Goal: Task Accomplishment & Management: Manage account settings

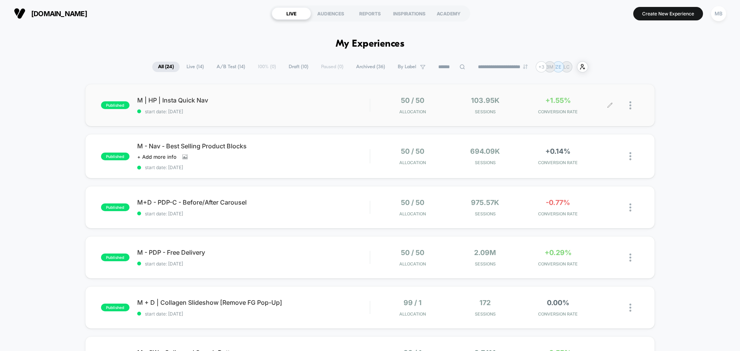
click at [633, 105] on div at bounding box center [634, 105] width 10 height 18
click at [176, 65] on div "**********" at bounding box center [370, 66] width 436 height 11
click at [191, 65] on span "Live ( 14 )" at bounding box center [195, 67] width 29 height 10
click at [629, 103] on div at bounding box center [624, 105] width 29 height 18
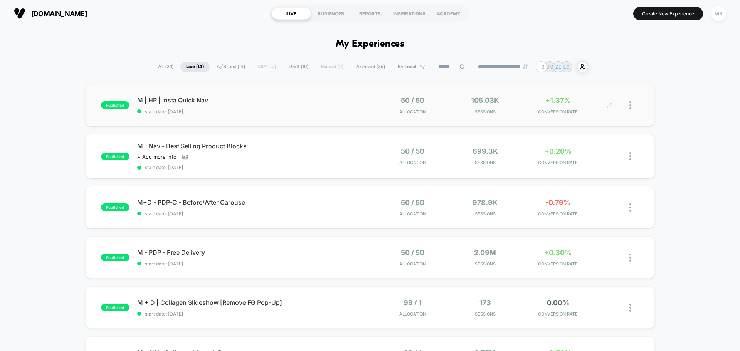
click at [627, 104] on div at bounding box center [624, 105] width 29 height 18
click at [638, 108] on div at bounding box center [634, 105] width 10 height 18
click at [587, 98] on div "Pause" at bounding box center [590, 96] width 69 height 17
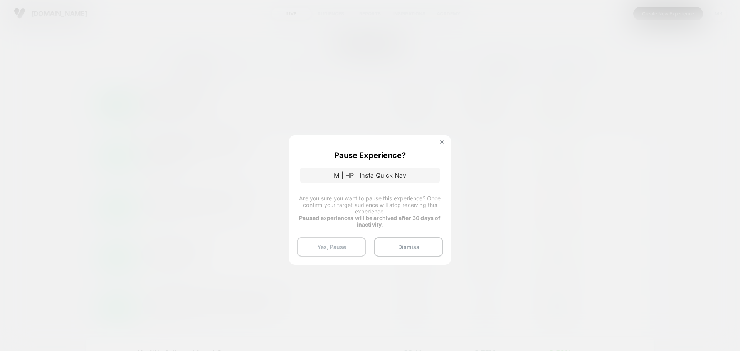
click at [347, 248] on button "Yes, Pause" at bounding box center [331, 246] width 69 height 19
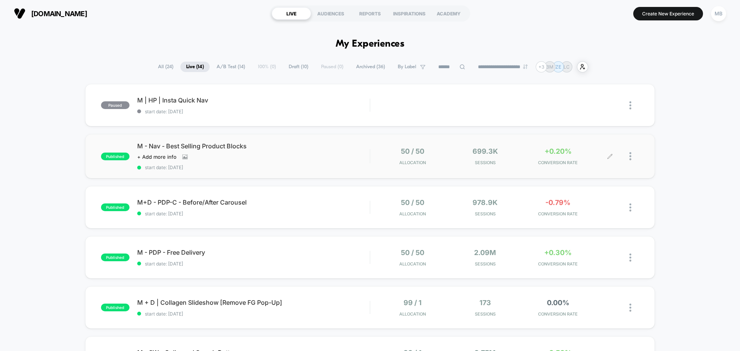
click at [630, 154] on img at bounding box center [630, 156] width 2 height 8
click at [585, 148] on div "Pause" at bounding box center [590, 147] width 69 height 17
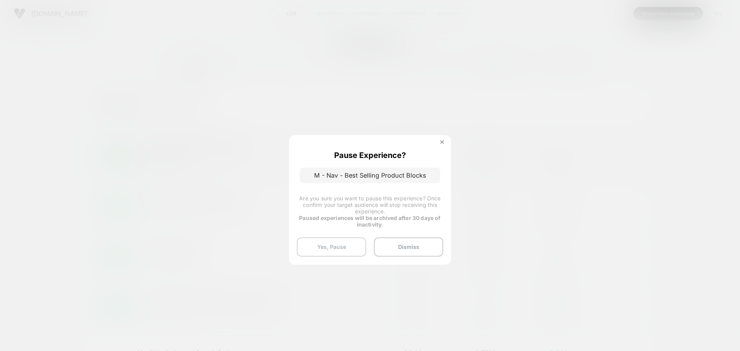
click at [340, 246] on button "Yes, Pause" at bounding box center [331, 246] width 69 height 19
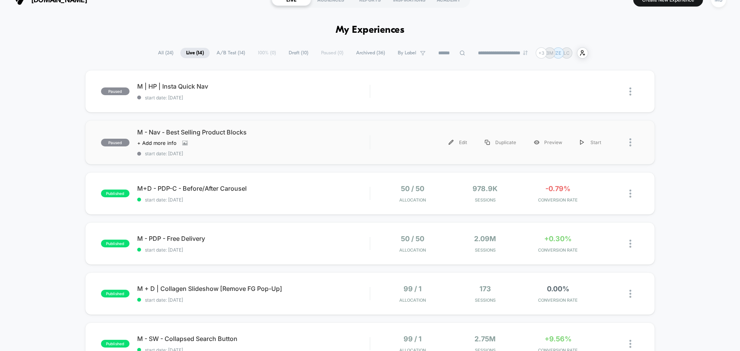
scroll to position [39, 0]
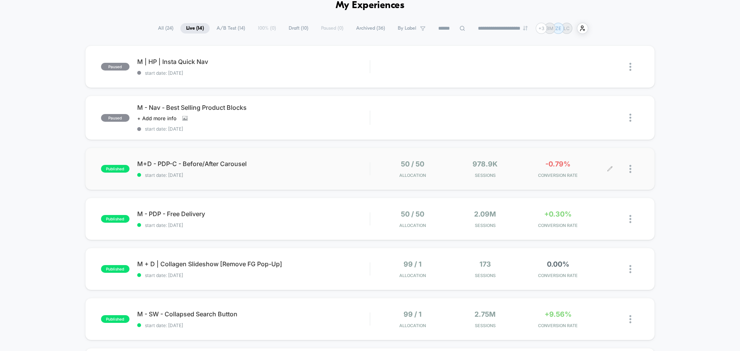
click at [628, 166] on div at bounding box center [624, 169] width 29 height 18
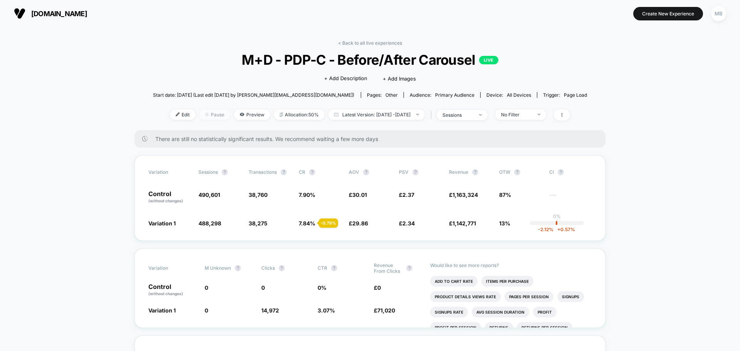
click at [204, 115] on span "Pause" at bounding box center [214, 114] width 31 height 10
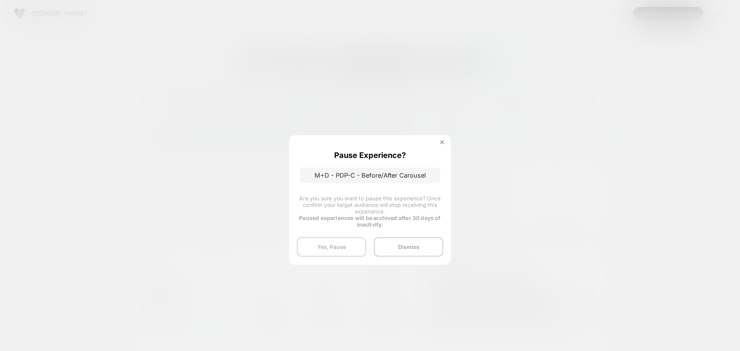
click at [339, 248] on button "Yes, Pause" at bounding box center [331, 246] width 69 height 19
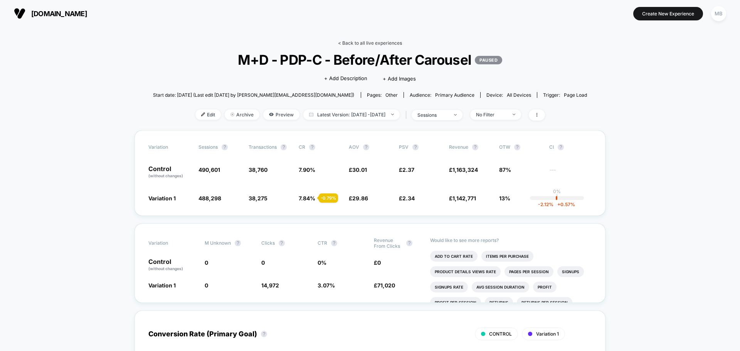
click at [371, 42] on link "< Back to all live experiences" at bounding box center [370, 43] width 64 height 6
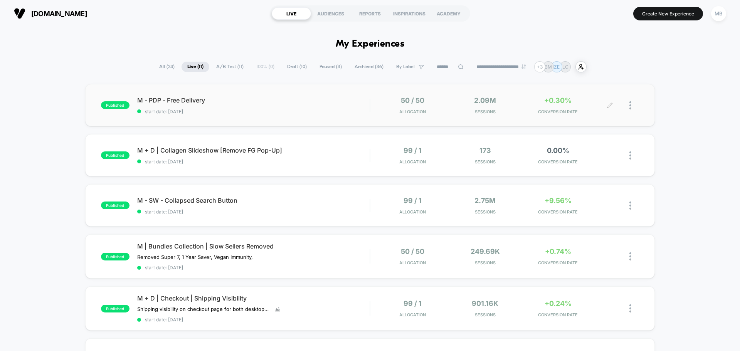
click at [627, 104] on div at bounding box center [624, 105] width 29 height 18
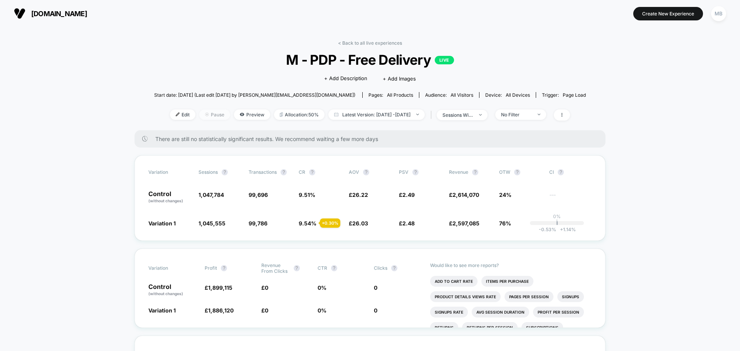
click at [200, 115] on span "Pause" at bounding box center [214, 114] width 31 height 10
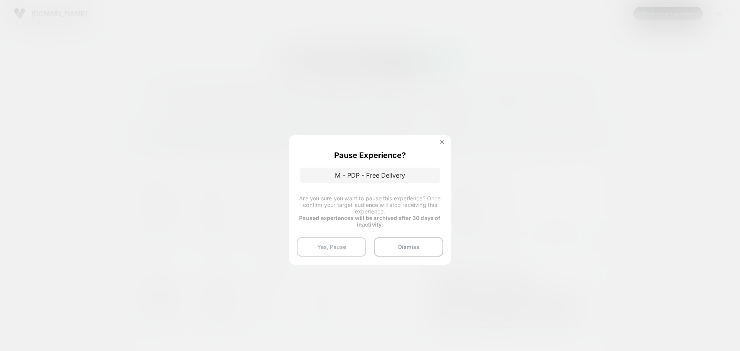
click at [356, 252] on button "Yes, Pause" at bounding box center [331, 246] width 69 height 19
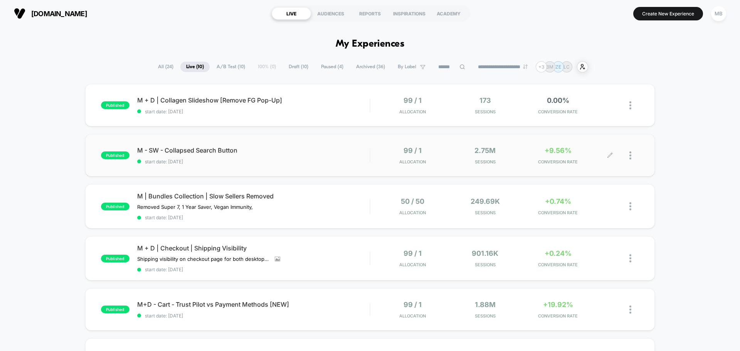
click at [628, 157] on div at bounding box center [624, 155] width 29 height 18
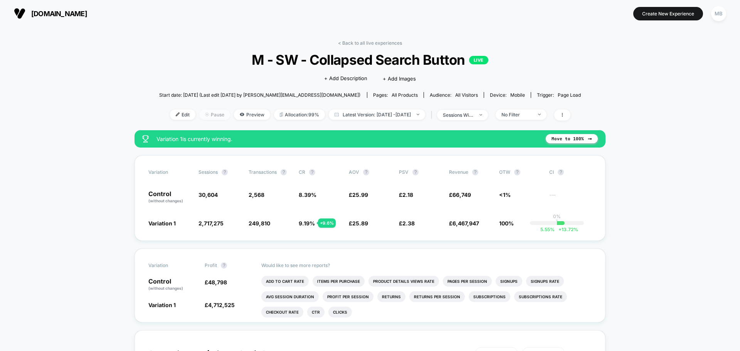
click at [205, 115] on span "Pause" at bounding box center [214, 114] width 31 height 10
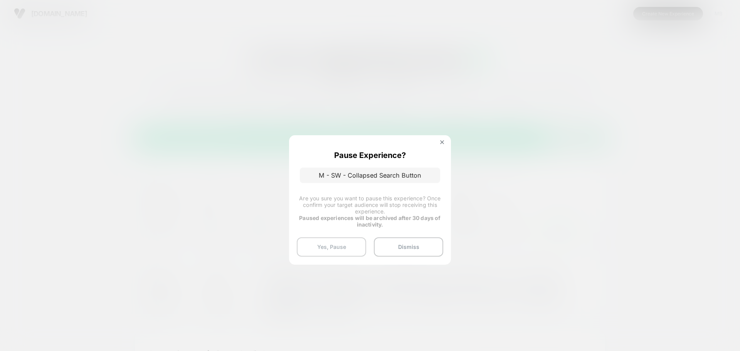
click at [350, 252] on button "Yes, Pause" at bounding box center [331, 246] width 69 height 19
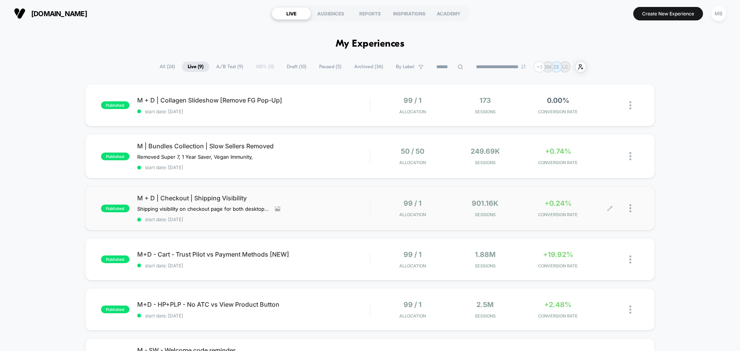
click at [629, 210] on div at bounding box center [624, 208] width 29 height 18
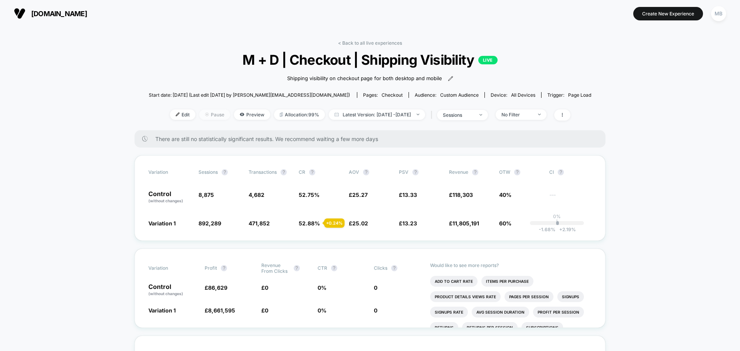
click at [210, 118] on span "Pause" at bounding box center [214, 114] width 31 height 10
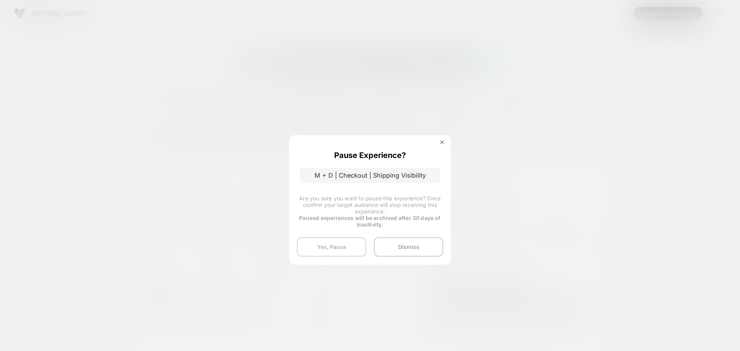
click at [348, 247] on button "Yes, Pause" at bounding box center [331, 246] width 69 height 19
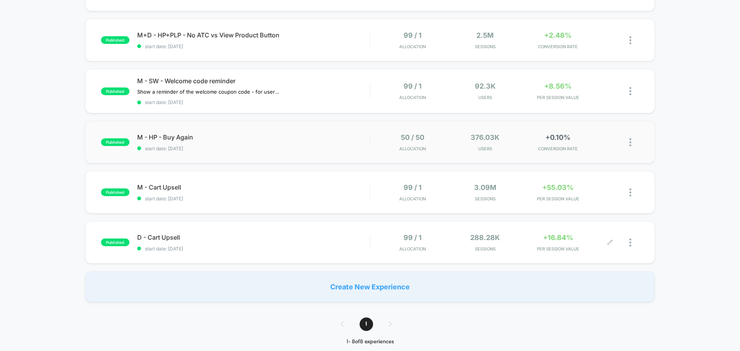
scroll to position [270, 0]
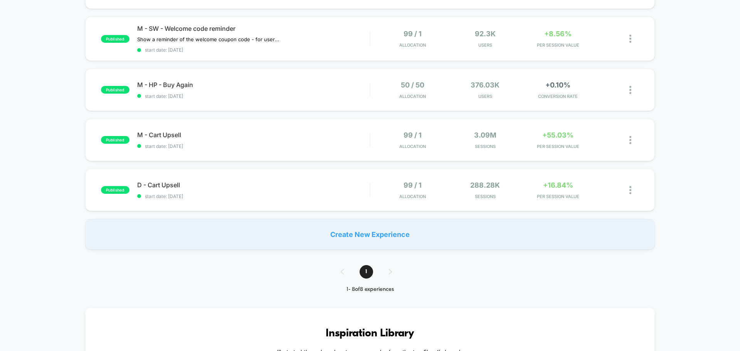
click at [665, 121] on div "published M + D | Collagen Slideshow [Remove FG Pop-Up] start date: [DATE] 99 /…" at bounding box center [370, 32] width 740 height 436
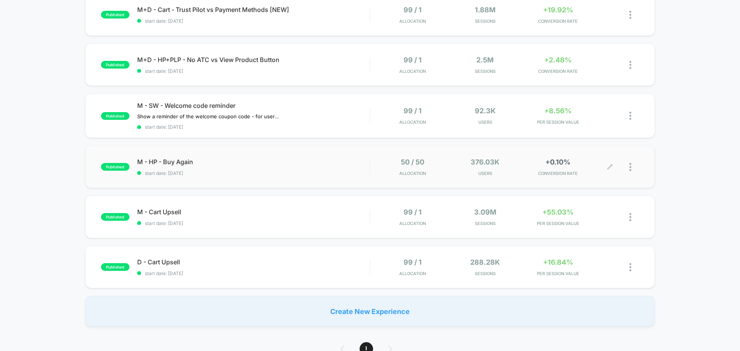
click at [628, 168] on div at bounding box center [624, 167] width 29 height 18
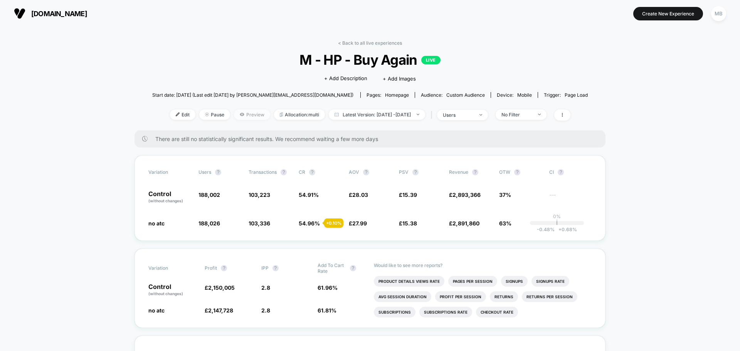
click at [234, 110] on span "Preview" at bounding box center [252, 114] width 36 height 10
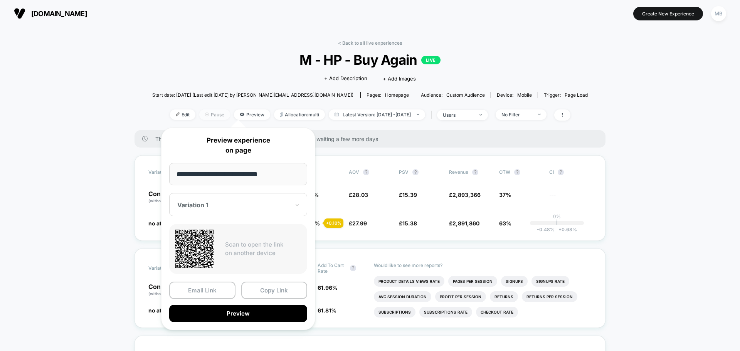
click at [206, 113] on span "Pause" at bounding box center [214, 114] width 31 height 10
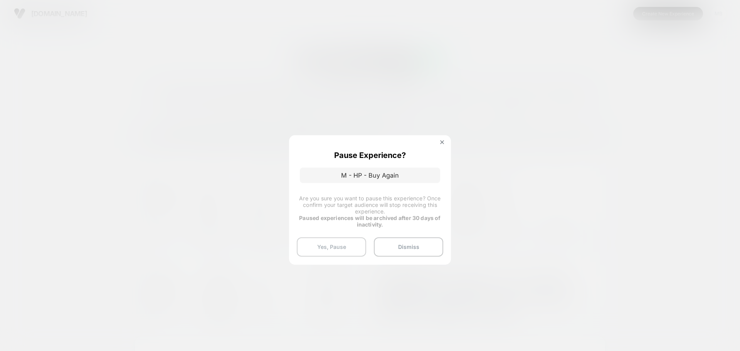
click at [324, 245] on button "Yes, Pause" at bounding box center [331, 246] width 69 height 19
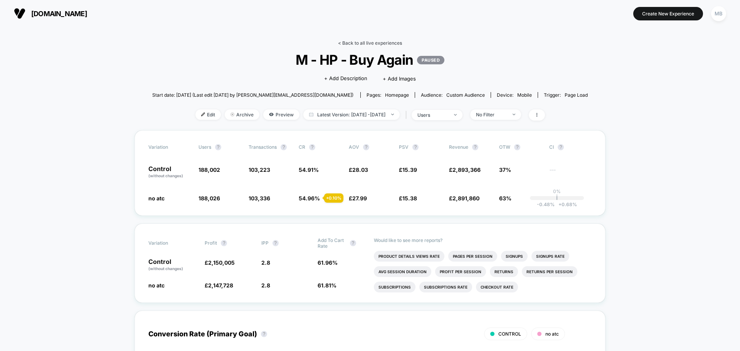
click at [382, 41] on link "< Back to all live experiences" at bounding box center [370, 43] width 64 height 6
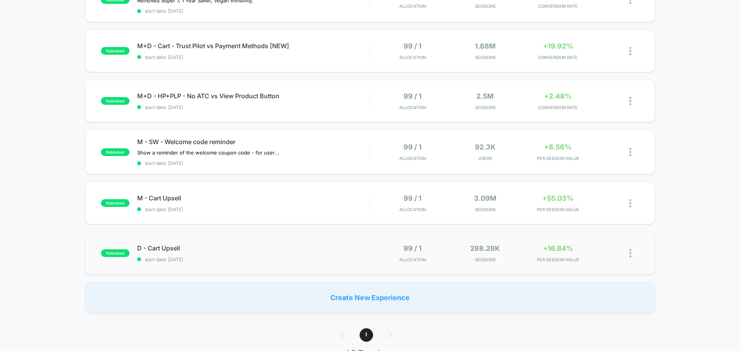
scroll to position [77, 0]
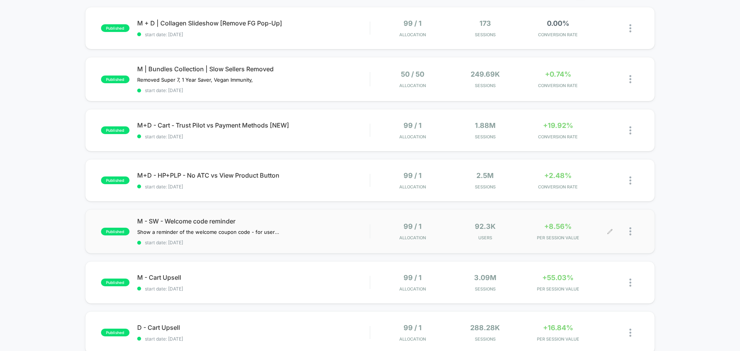
click at [626, 230] on div at bounding box center [624, 231] width 29 height 18
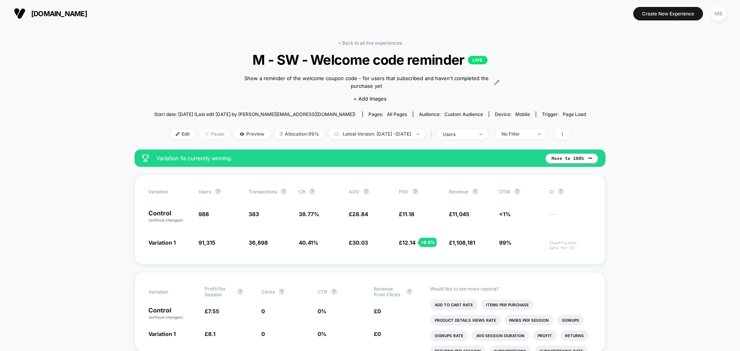
click at [203, 134] on span "Pause" at bounding box center [214, 134] width 31 height 10
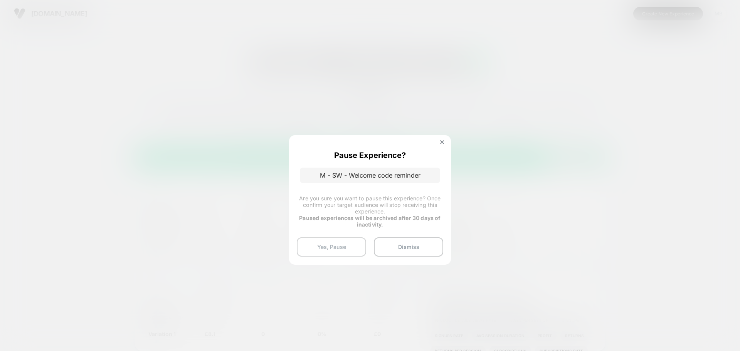
click at [325, 245] on button "Yes, Pause" at bounding box center [331, 246] width 69 height 19
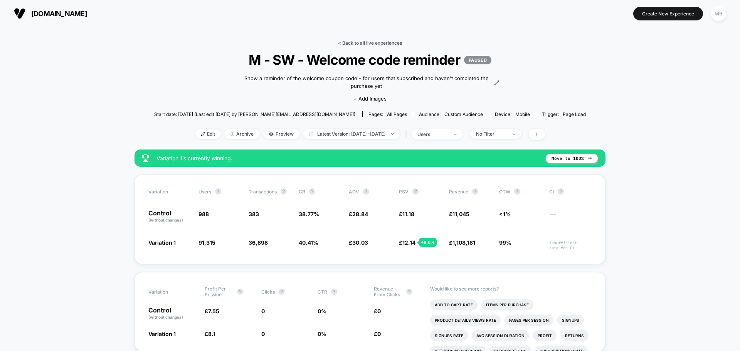
click at [340, 41] on link "< Back to all live experiences" at bounding box center [370, 43] width 64 height 6
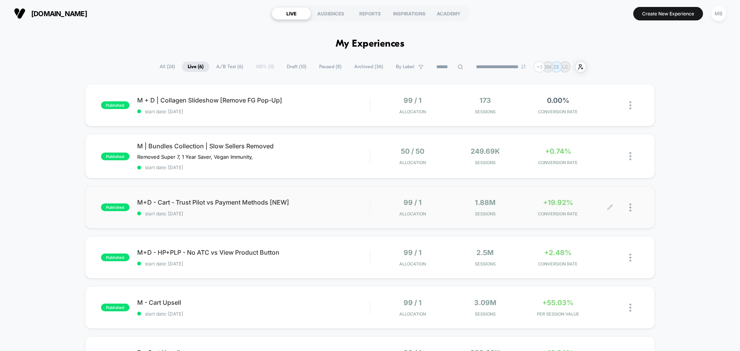
scroll to position [154, 0]
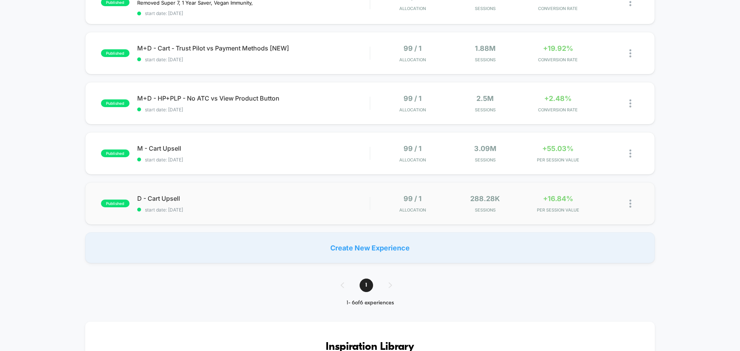
click at [631, 205] on img at bounding box center [630, 204] width 2 height 8
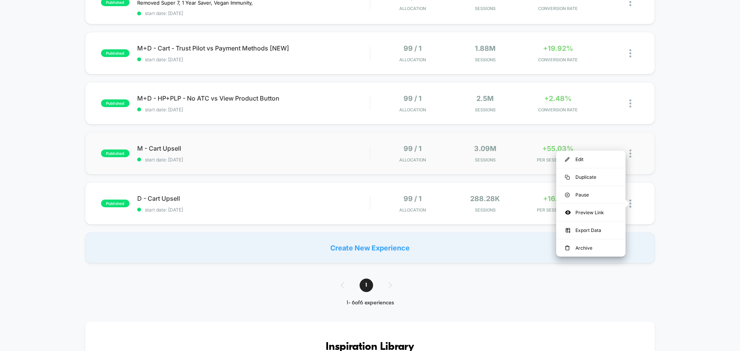
click at [647, 166] on div "published M - Cart Upsell start date: [DATE] 99 / 1 Allocation 3.09M Sessions +…" at bounding box center [370, 153] width 570 height 42
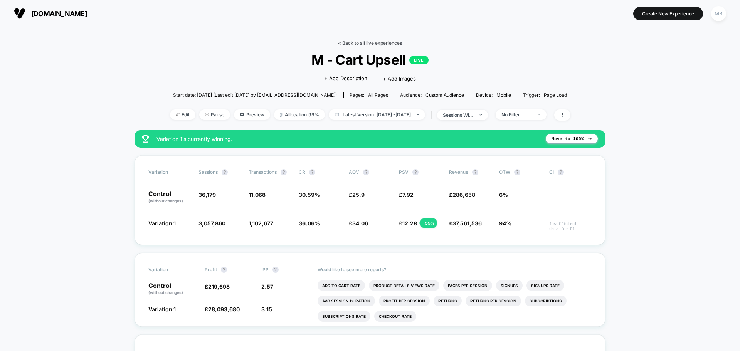
click at [362, 44] on link "< Back to all live experiences" at bounding box center [370, 43] width 64 height 6
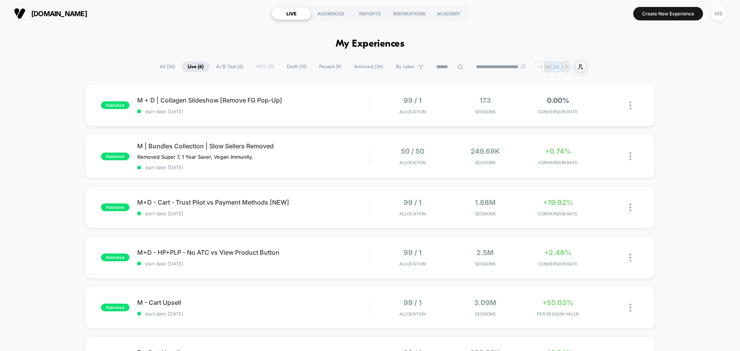
click at [675, 170] on div "published M + D | Collagen Slideshow [Remove FG Pop-Up] start date: [DATE] 99 /…" at bounding box center [370, 250] width 740 height 333
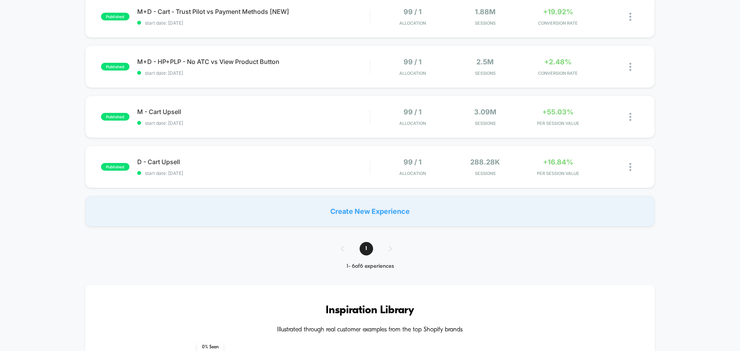
scroll to position [193, 0]
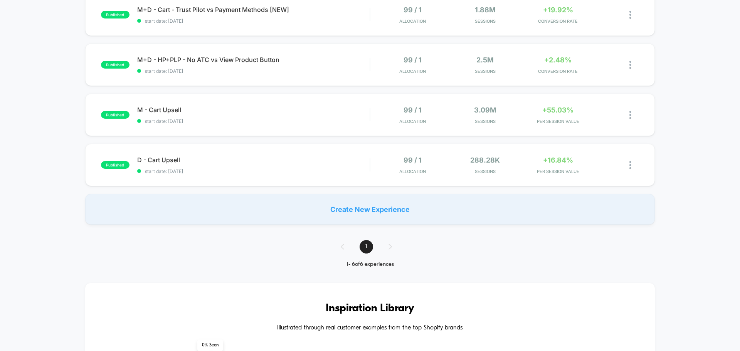
click at [664, 103] on div "published M + D | Collagen Slideshow [Remove FG Pop-Up] start date: [DATE] 99 /…" at bounding box center [370, 57] width 740 height 333
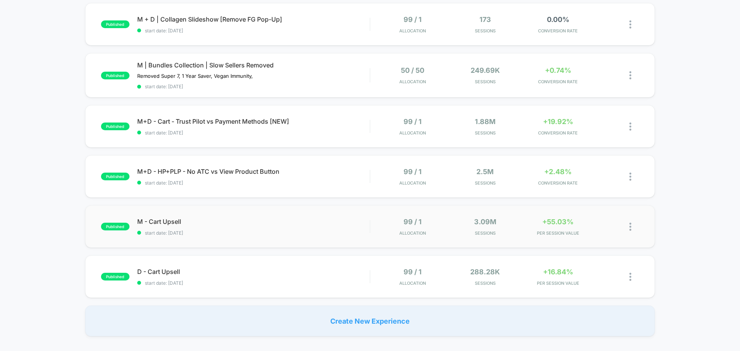
scroll to position [77, 0]
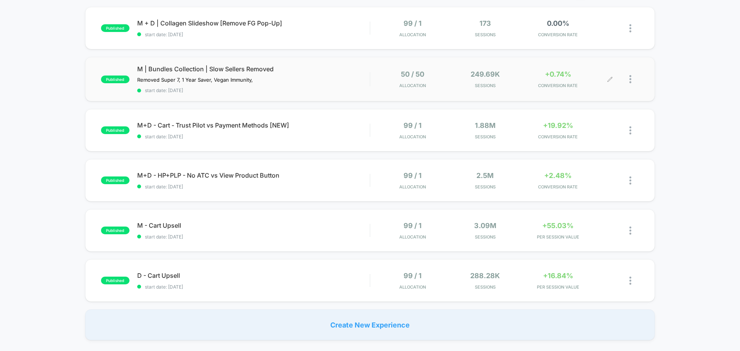
click at [629, 79] on div at bounding box center [624, 79] width 29 height 18
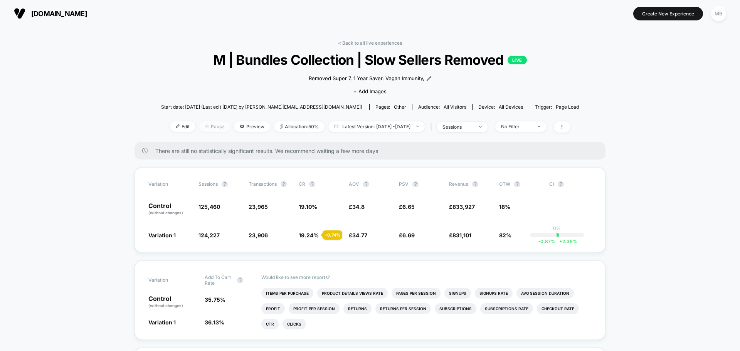
click at [200, 124] on span "Pause" at bounding box center [214, 126] width 31 height 10
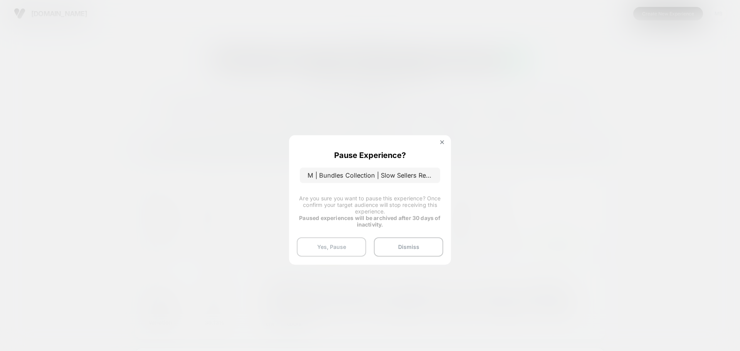
click at [351, 256] on button "Yes, Pause" at bounding box center [331, 246] width 69 height 19
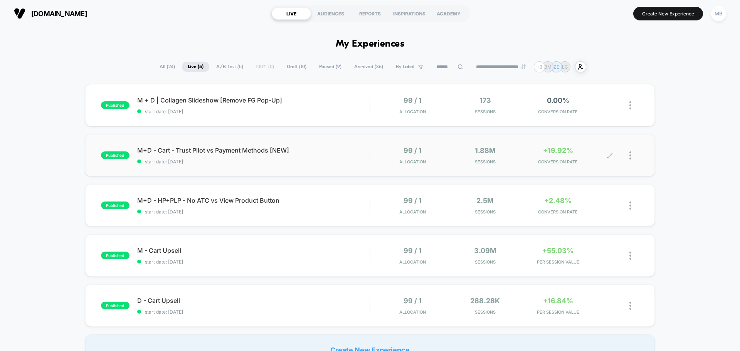
click at [628, 152] on div at bounding box center [624, 155] width 29 height 18
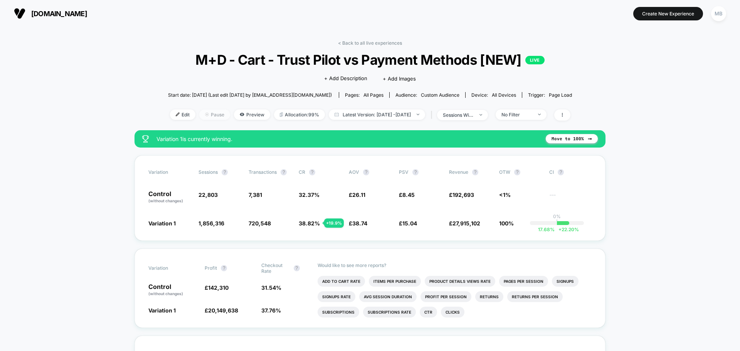
click at [206, 114] on span "Pause" at bounding box center [214, 114] width 31 height 10
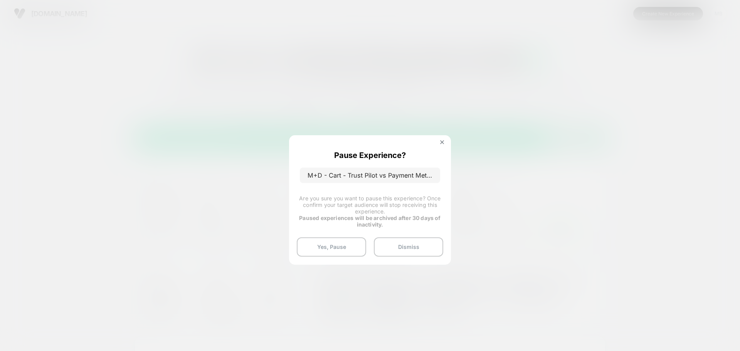
click at [440, 142] on button at bounding box center [442, 143] width 8 height 7
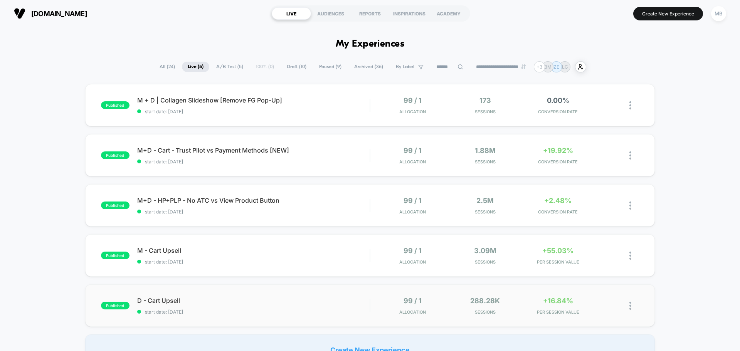
click at [630, 303] on img at bounding box center [630, 306] width 2 height 8
click at [596, 284] on div "Pause" at bounding box center [590, 285] width 69 height 17
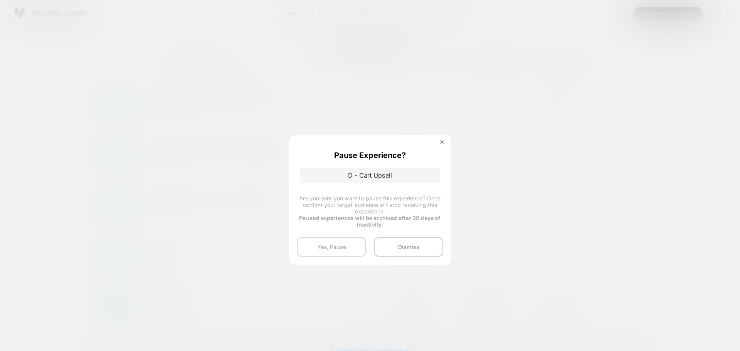
click at [348, 246] on button "Yes, Pause" at bounding box center [331, 246] width 69 height 19
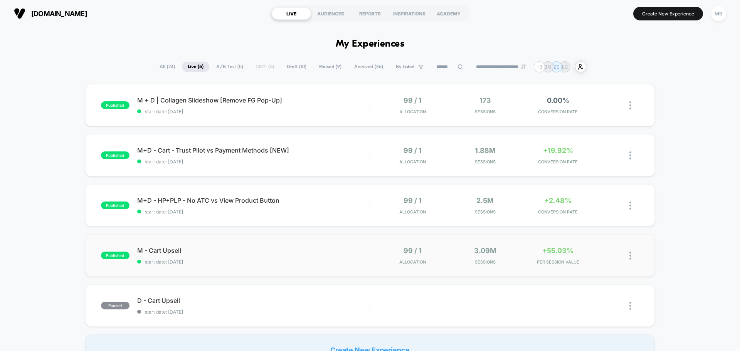
click at [629, 253] on img at bounding box center [630, 256] width 2 height 8
click at [591, 249] on div "Pause" at bounding box center [590, 246] width 69 height 17
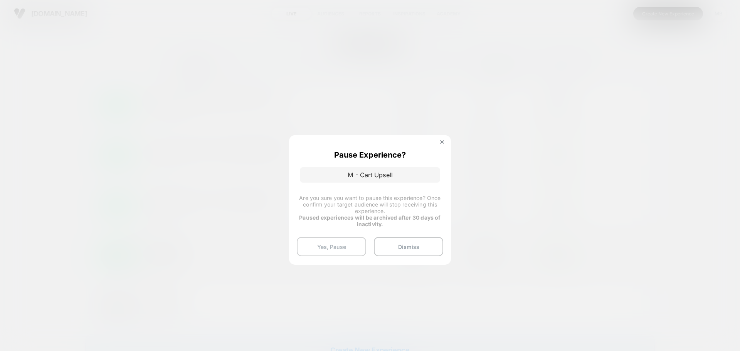
click at [350, 239] on button "Yes, Pause" at bounding box center [331, 246] width 69 height 19
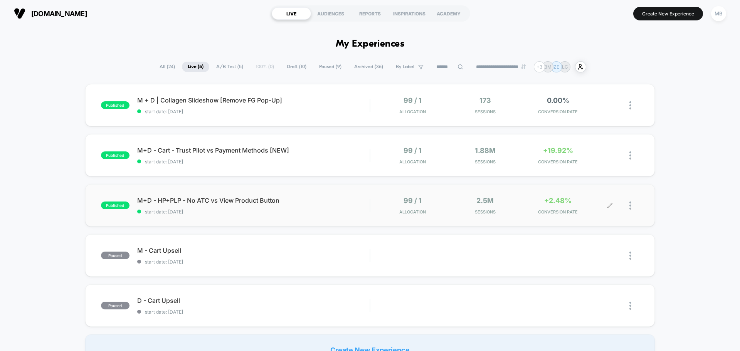
click at [626, 208] on div at bounding box center [624, 206] width 29 height 18
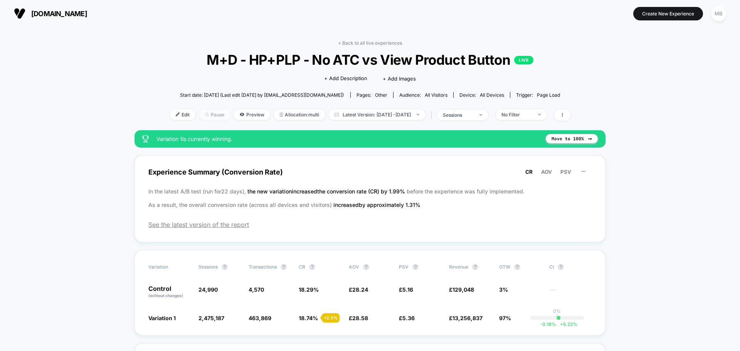
click at [211, 113] on span "Pause" at bounding box center [214, 114] width 31 height 10
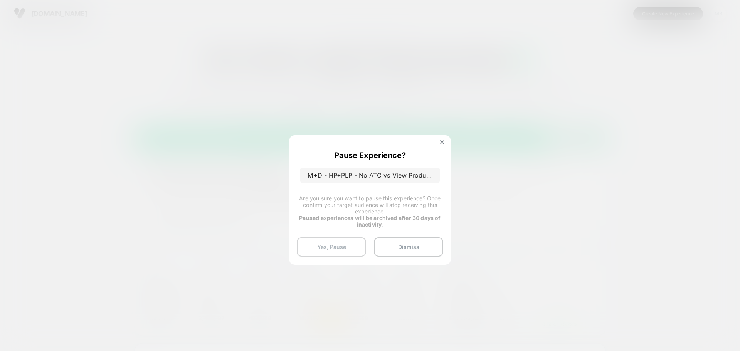
click at [349, 247] on button "Yes, Pause" at bounding box center [331, 246] width 69 height 19
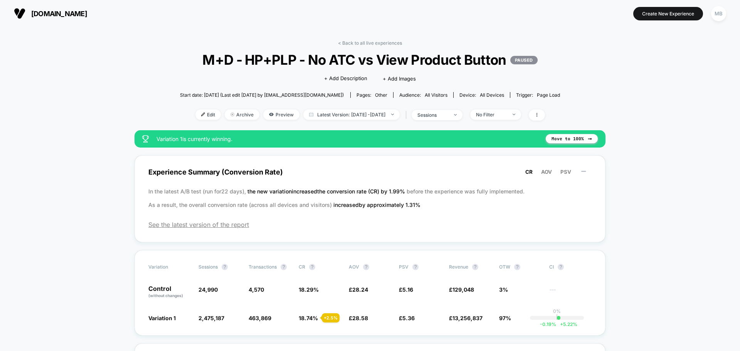
click at [358, 40] on link "< Back to all live experiences" at bounding box center [370, 43] width 64 height 6
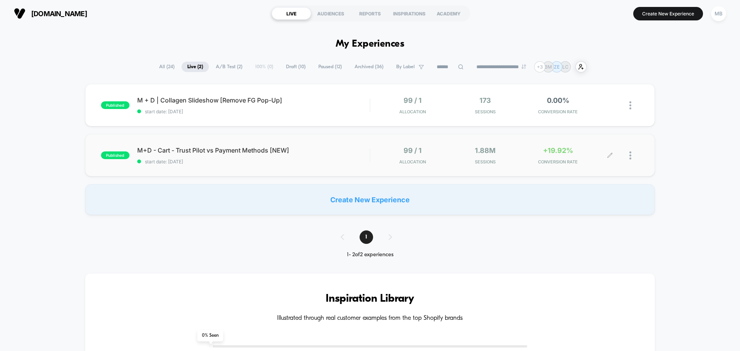
click at [631, 156] on img at bounding box center [630, 155] width 2 height 8
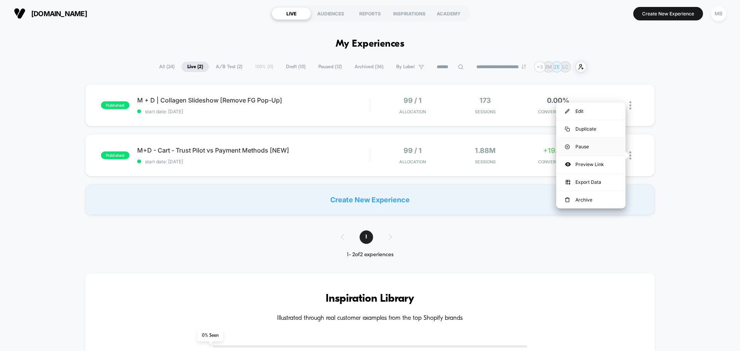
click at [576, 143] on div "Pause" at bounding box center [590, 146] width 69 height 17
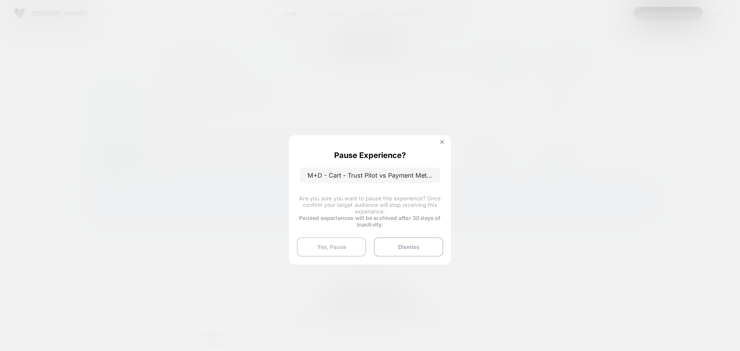
click at [353, 246] on button "Yes, Pause" at bounding box center [331, 246] width 69 height 19
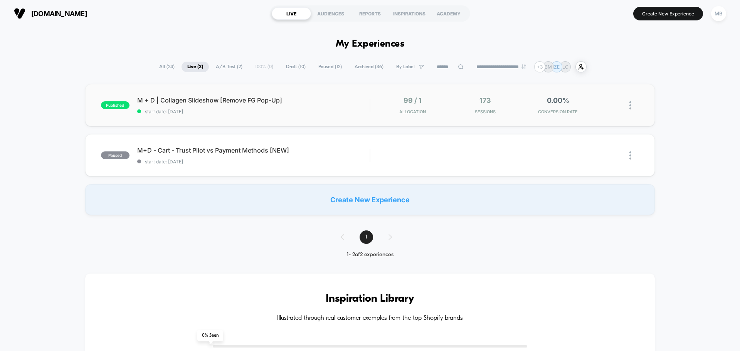
click at [630, 104] on img at bounding box center [630, 105] width 2 height 8
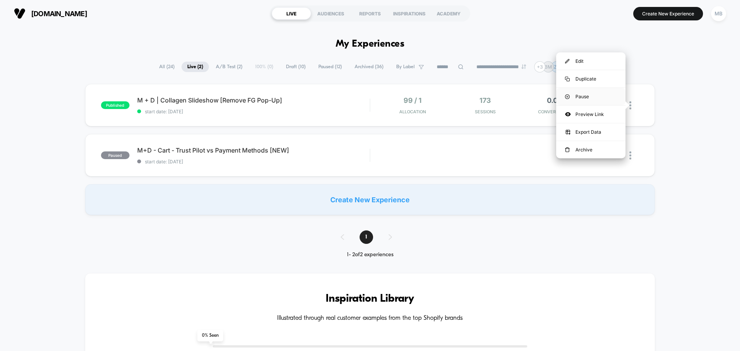
click at [595, 95] on div "Pause" at bounding box center [590, 96] width 69 height 17
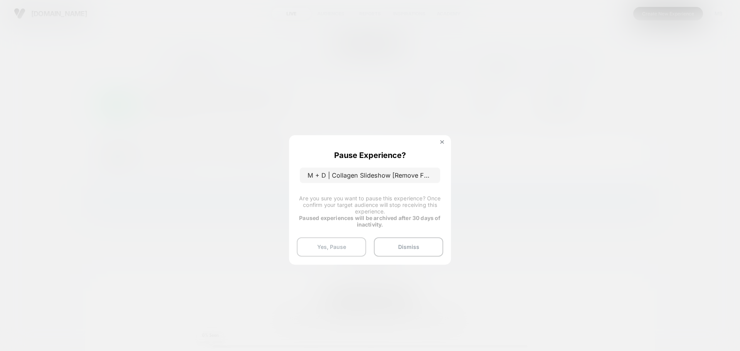
click at [342, 246] on button "Yes, Pause" at bounding box center [331, 246] width 69 height 19
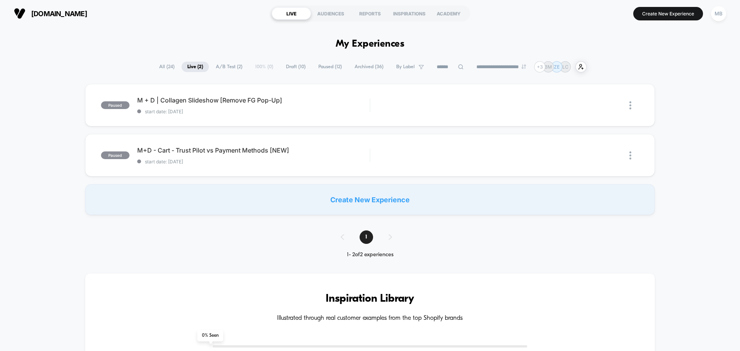
click at [157, 62] on span "All ( 24 )" at bounding box center [166, 67] width 27 height 10
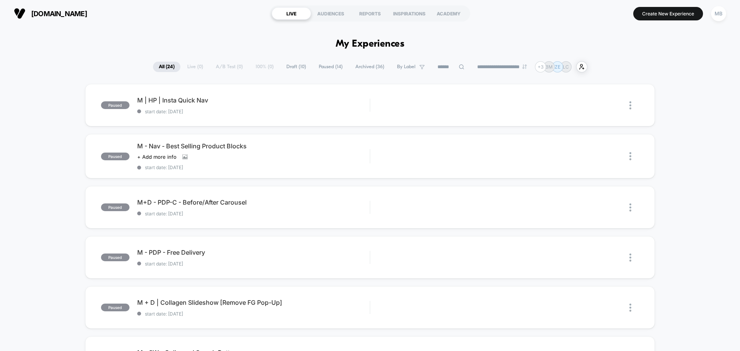
click at [189, 66] on div "**********" at bounding box center [370, 66] width 434 height 11
